Goal: Information Seeking & Learning: Learn about a topic

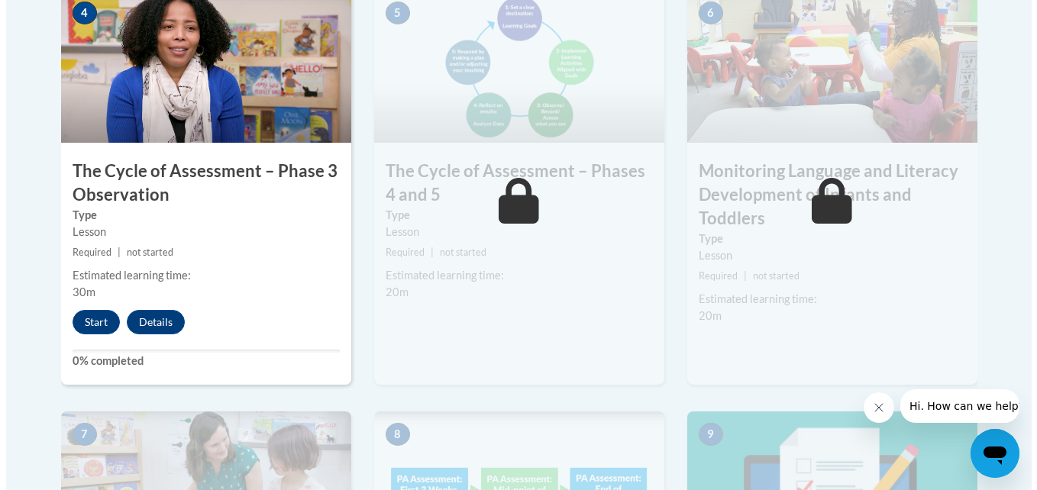
scroll to position [976, 0]
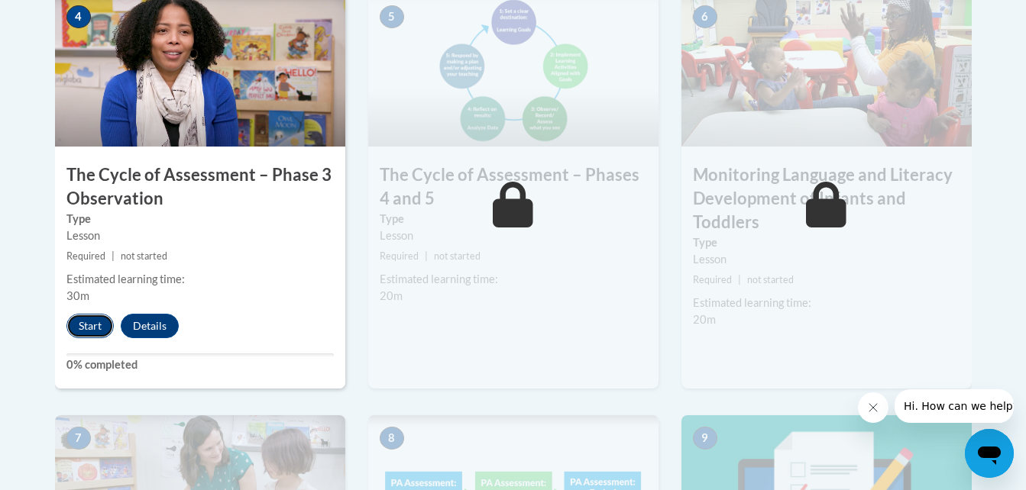
click at [83, 336] on button "Start" at bounding box center [89, 326] width 47 height 24
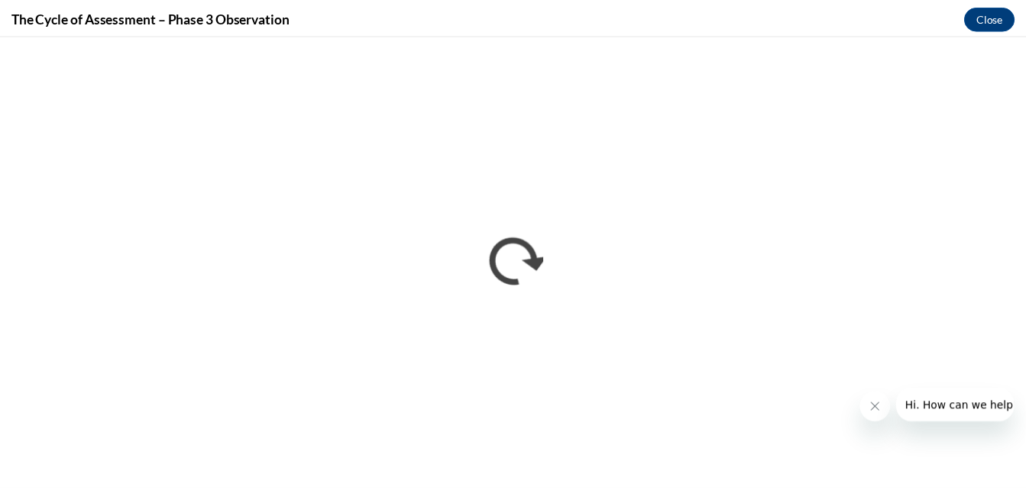
scroll to position [0, 0]
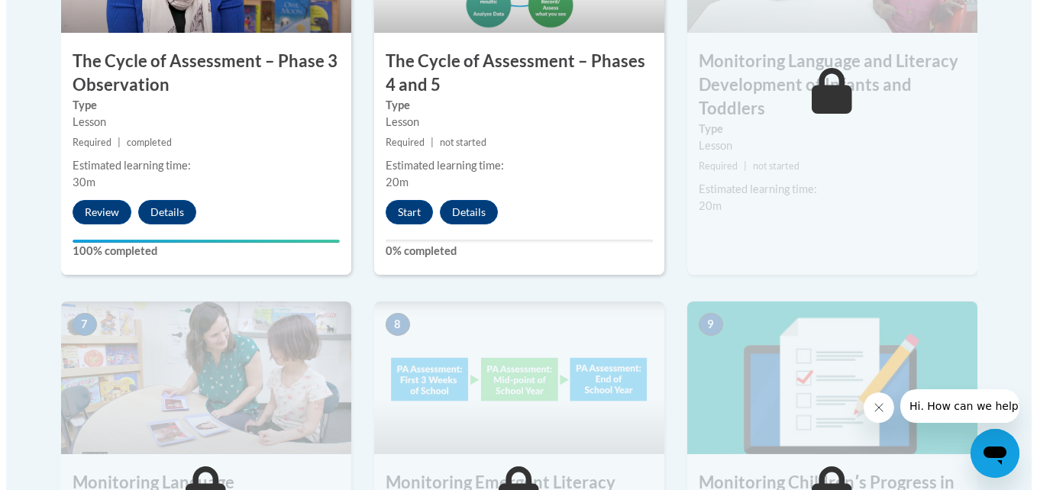
scroll to position [1054, 0]
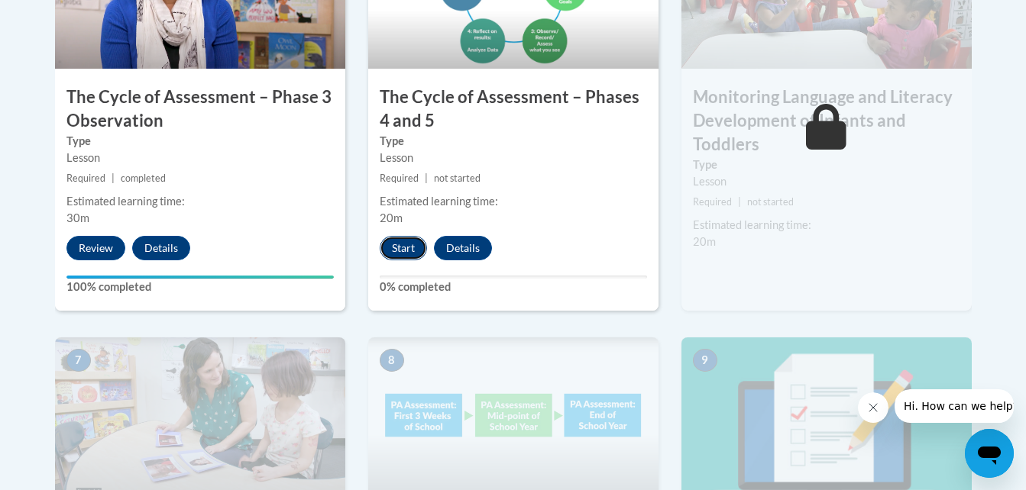
click at [403, 242] on button "Start" at bounding box center [403, 248] width 47 height 24
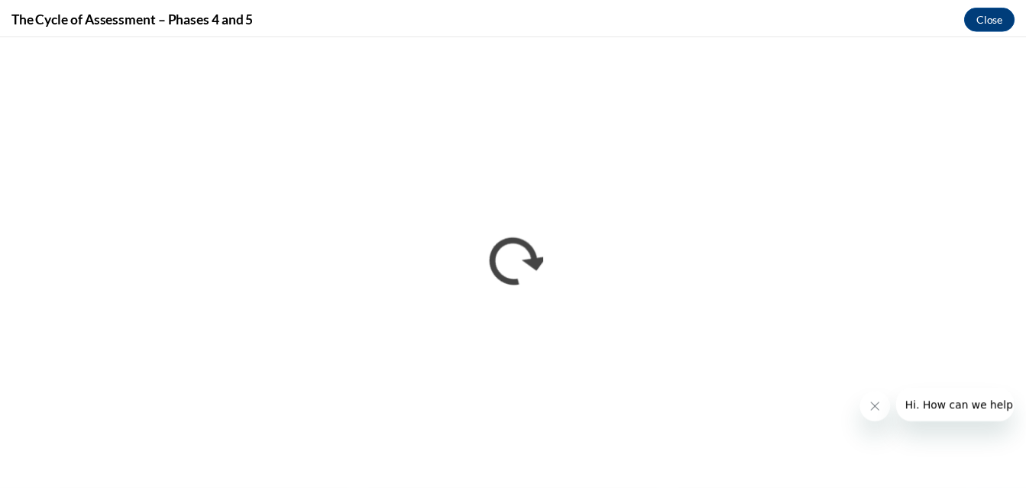
scroll to position [0, 0]
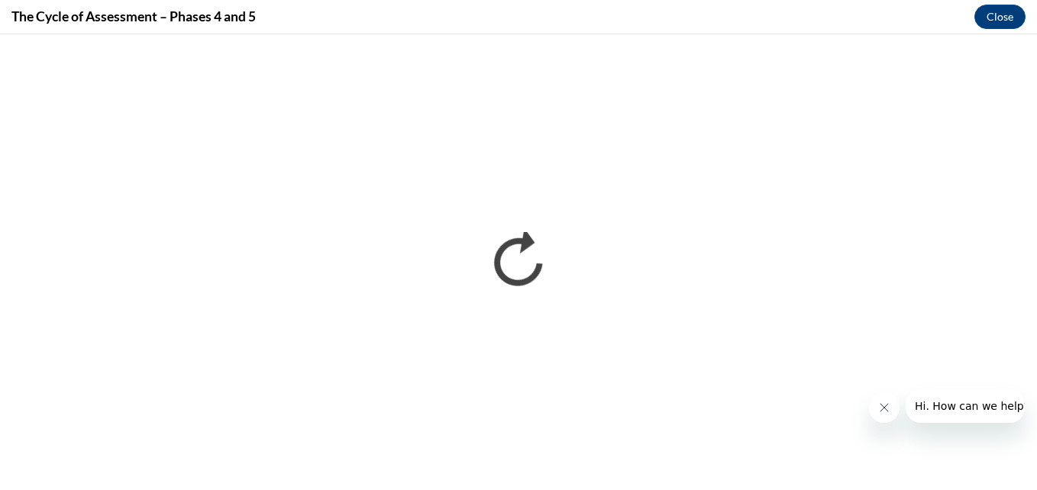
click at [867, 5] on div "The Cycle of Assessment – Phases 4 and 5 Close" at bounding box center [518, 17] width 1037 height 34
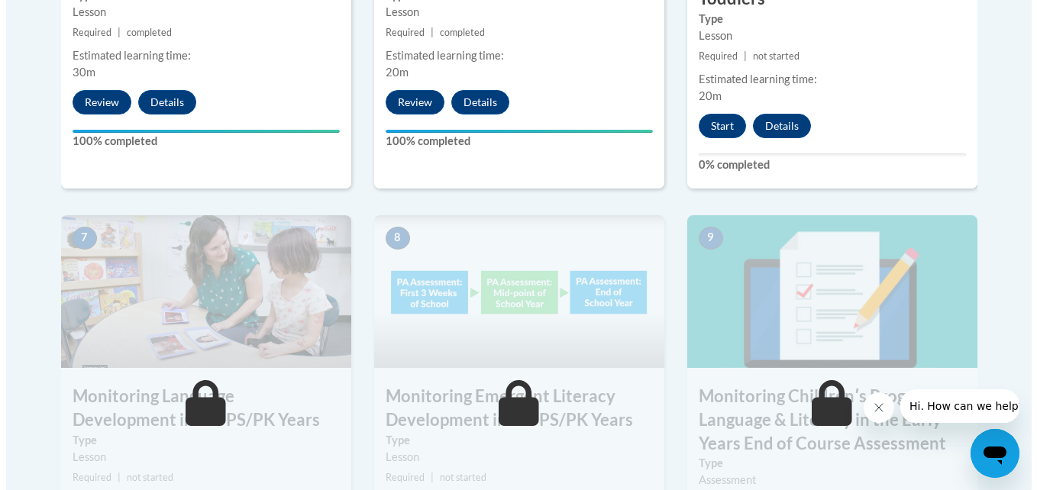
scroll to position [1208, 0]
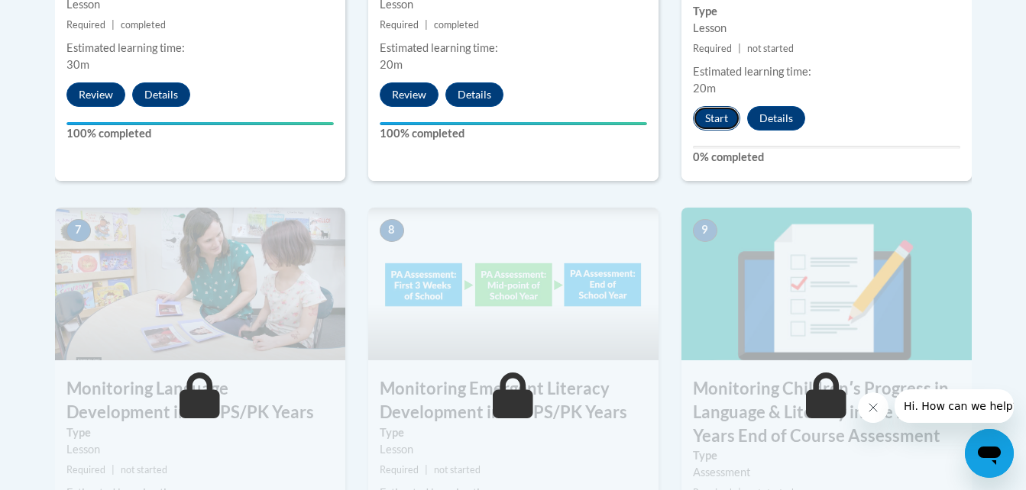
click at [716, 129] on button "Start" at bounding box center [716, 118] width 47 height 24
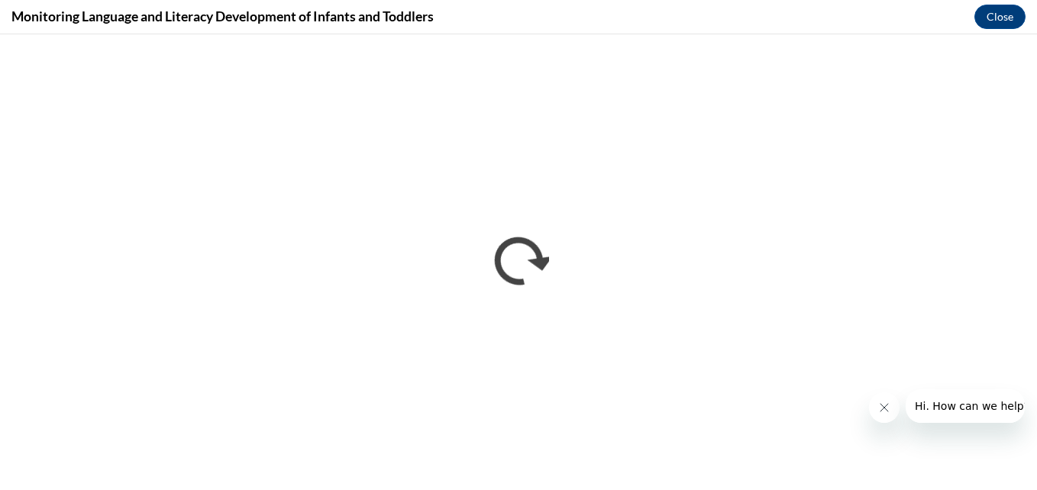
scroll to position [0, 0]
